Goal: Task Accomplishment & Management: Manage account settings

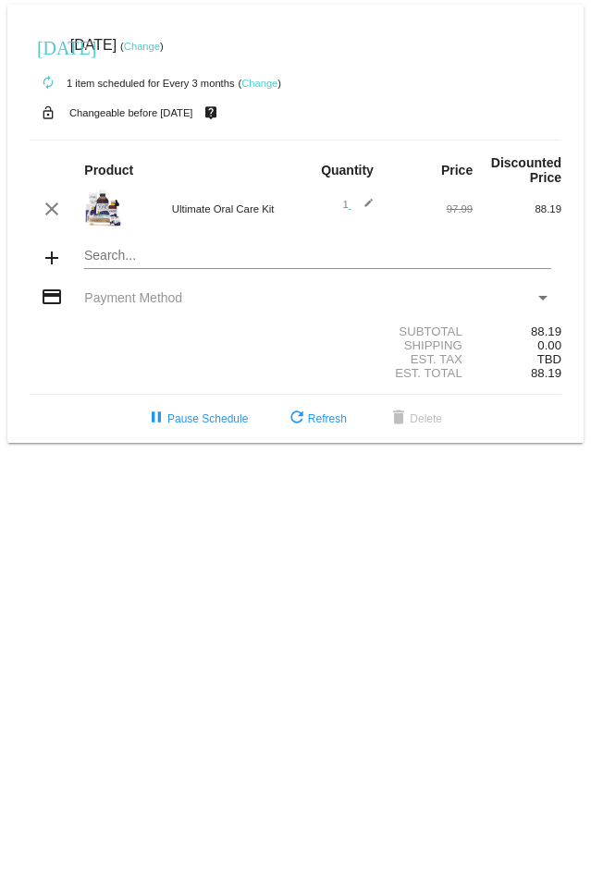
click at [255, 79] on link "Change" at bounding box center [259, 83] width 36 height 11
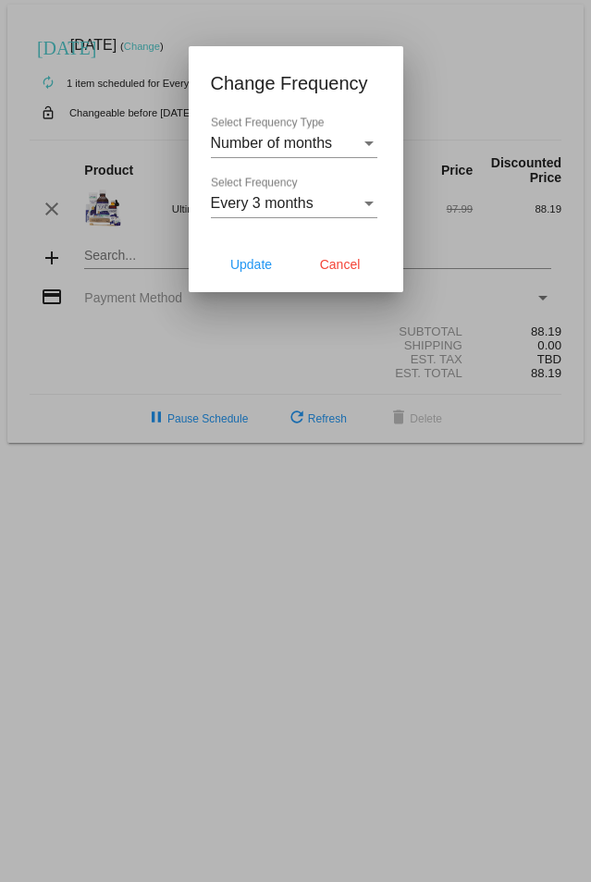
click at [348, 138] on div "Number of months" at bounding box center [286, 143] width 150 height 17
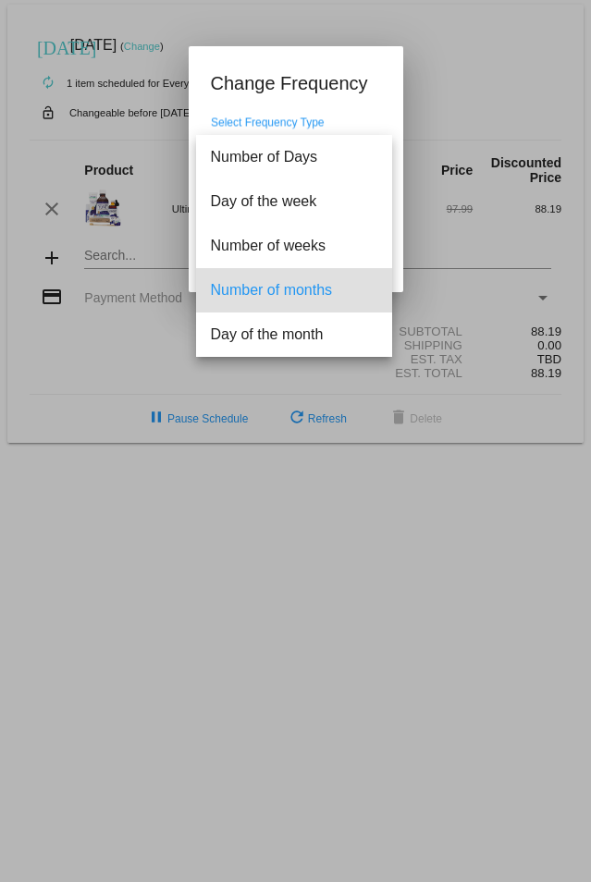
click at [367, 62] on div at bounding box center [295, 441] width 591 height 882
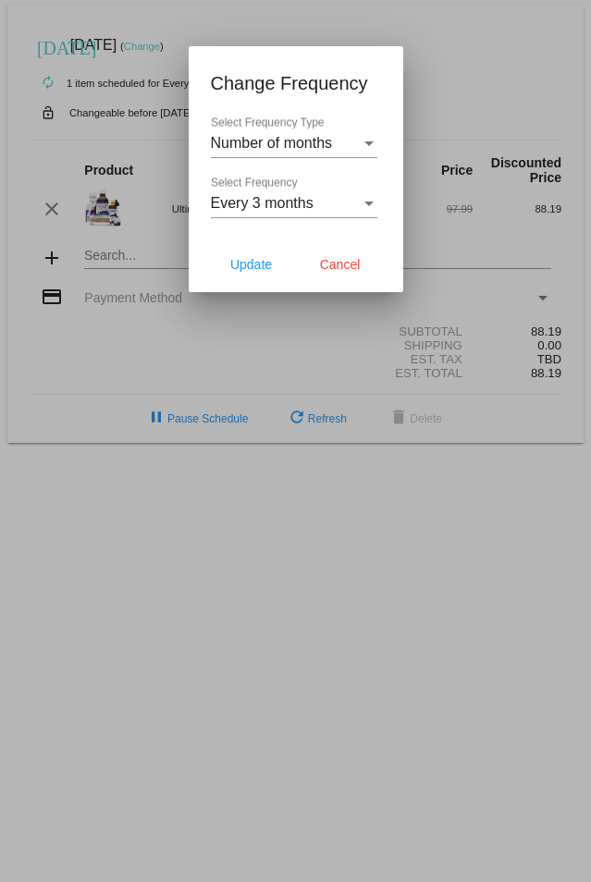
click at [363, 131] on div "Number of months Select Frequency Type" at bounding box center [294, 138] width 166 height 42
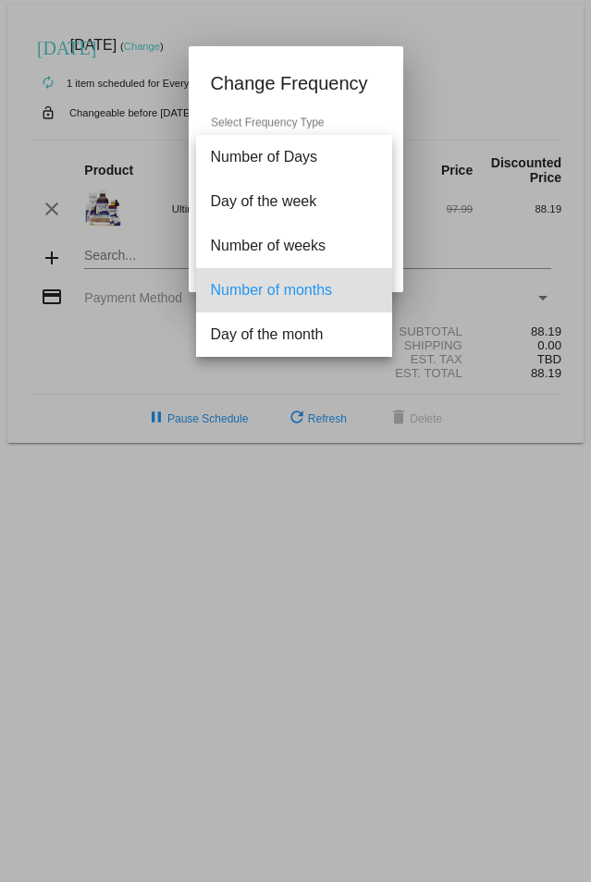
click at [348, 74] on div at bounding box center [295, 441] width 591 height 882
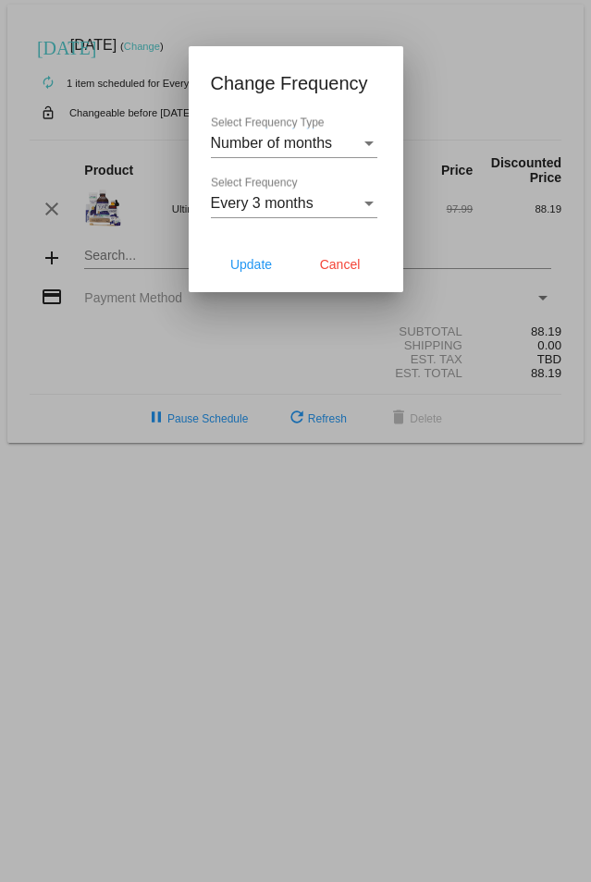
click at [341, 204] on div "Every 3 months" at bounding box center [286, 203] width 150 height 17
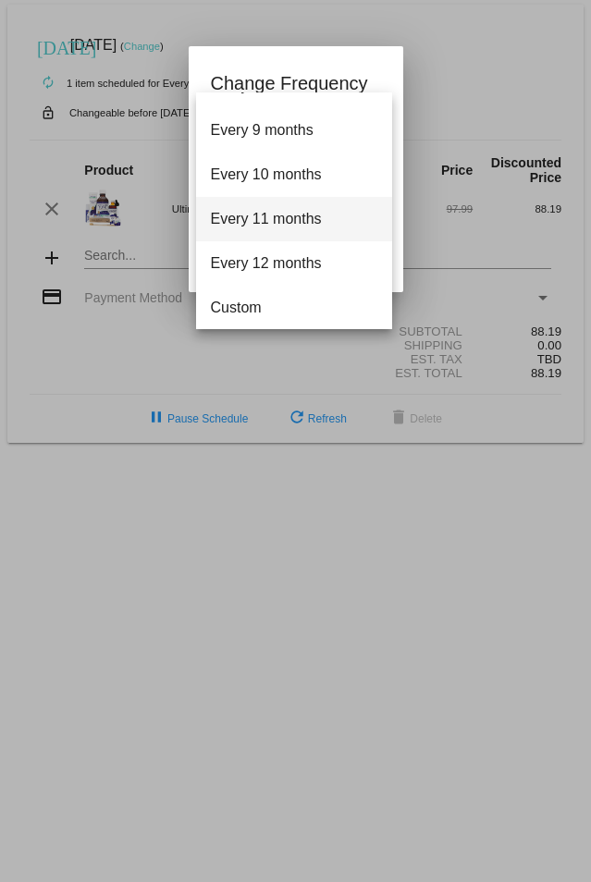
scroll to position [340, 0]
click at [329, 51] on div at bounding box center [295, 441] width 591 height 882
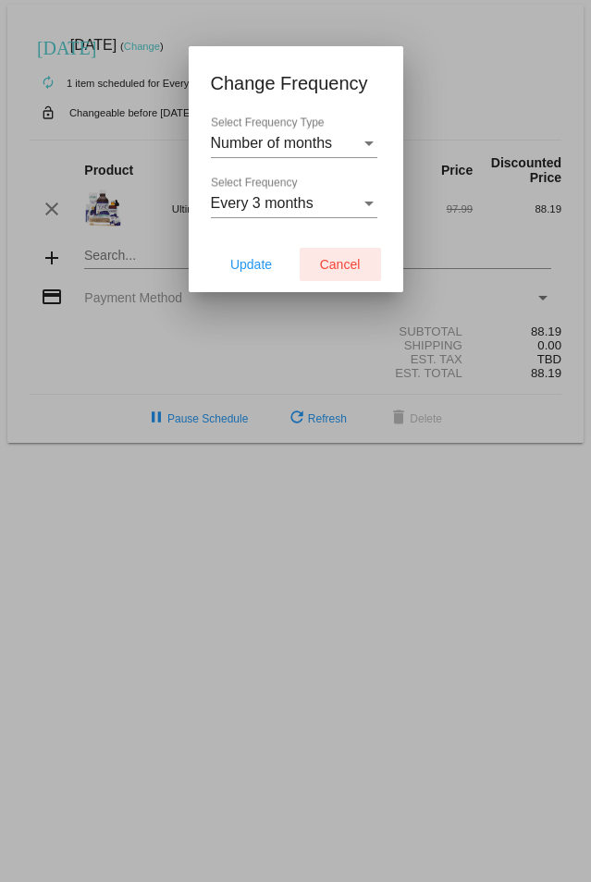
click at [353, 260] on span "Cancel" at bounding box center [340, 264] width 41 height 15
